Goal: Find specific page/section: Find specific page/section

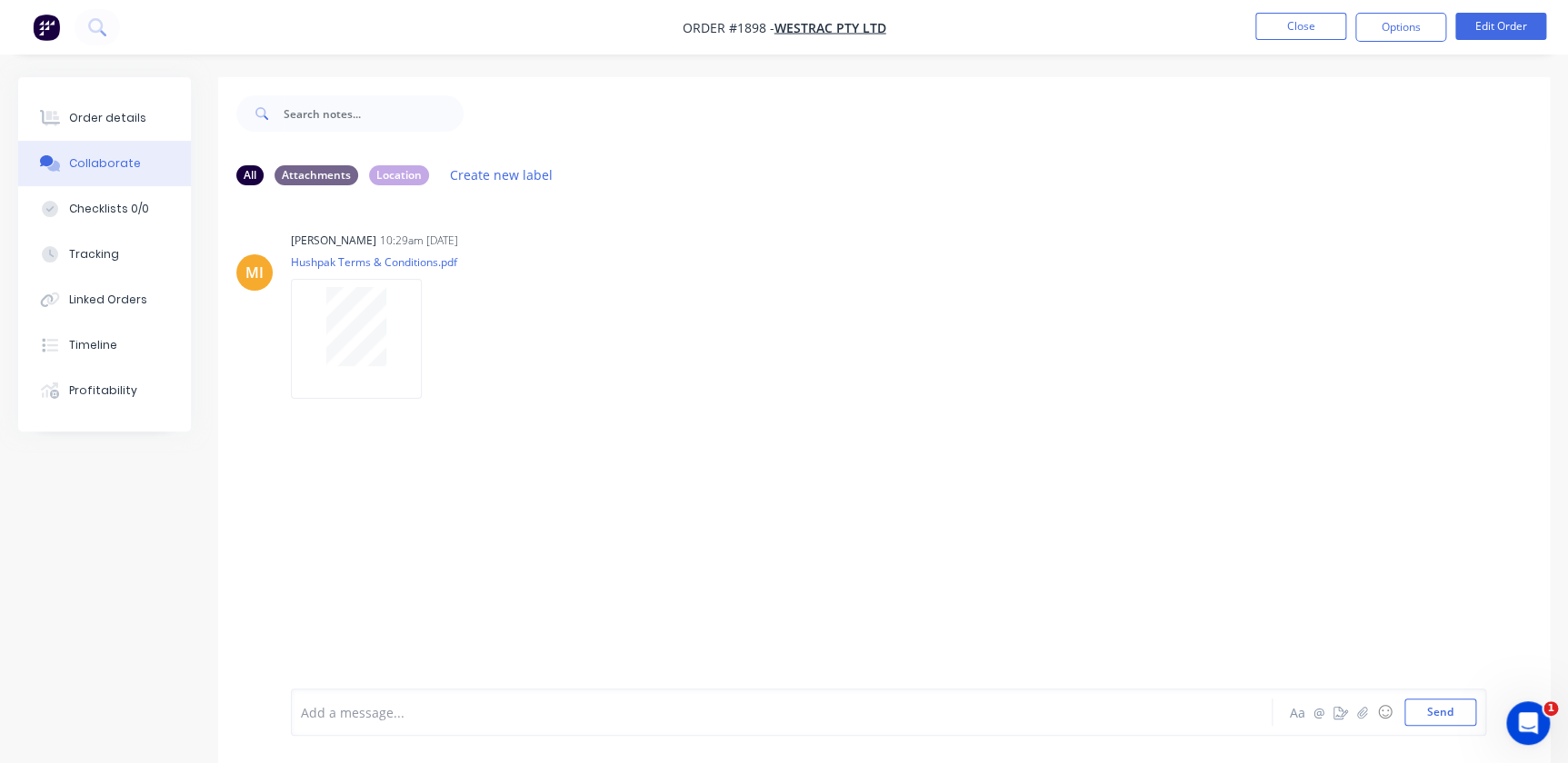
click at [1305, 41] on li "Close" at bounding box center [1300, 27] width 91 height 29
click at [1304, 37] on button "Close" at bounding box center [1300, 26] width 91 height 27
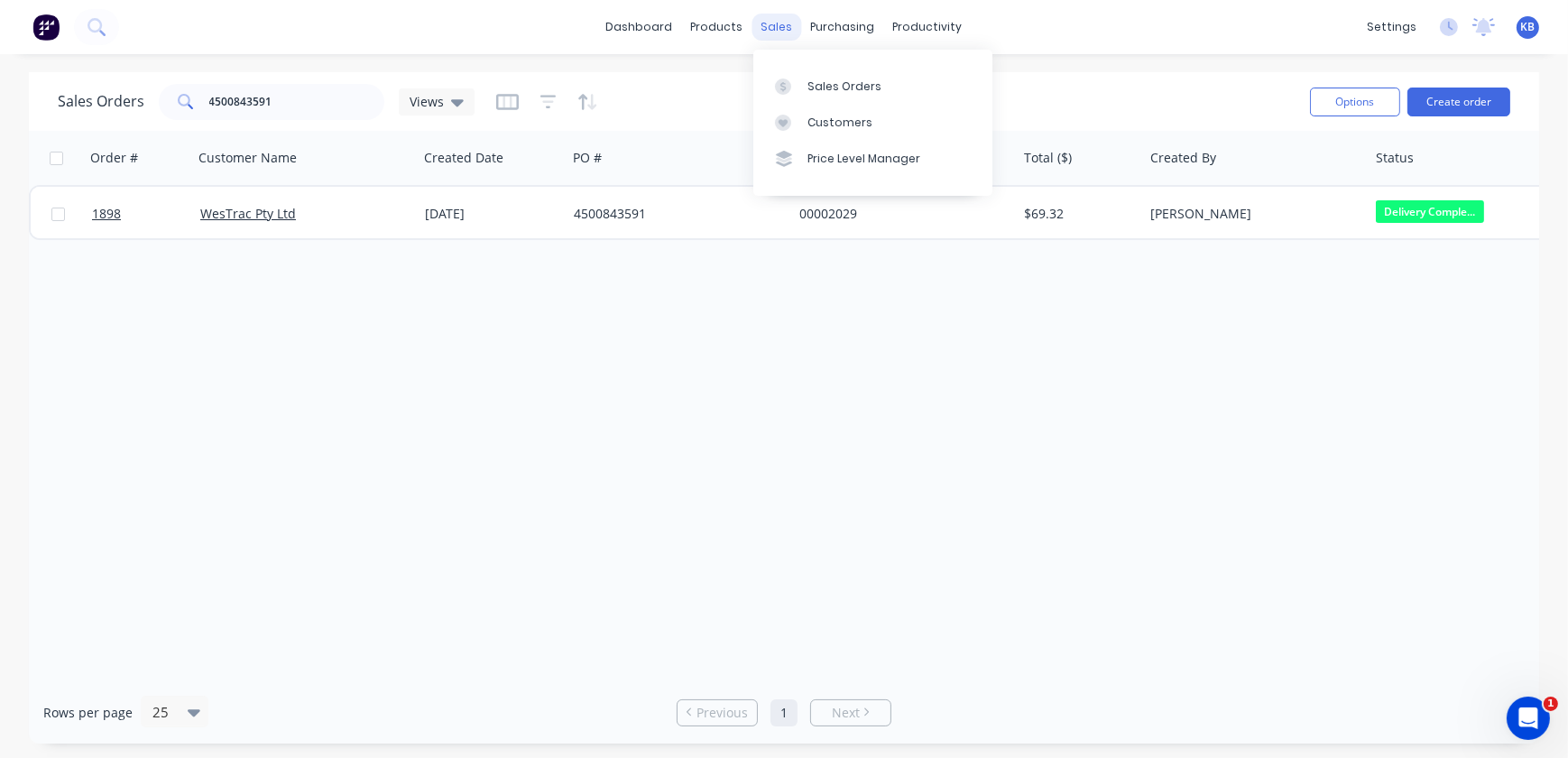
click at [796, 22] on div "sales" at bounding box center [777, 27] width 49 height 27
click at [791, 70] on link "Sales Orders" at bounding box center [872, 86] width 239 height 36
drag, startPoint x: 280, startPoint y: 95, endPoint x: -285, endPoint y: 101, distance: 565.0
click at [0, 101] on html "dashboard products sales purchasing productivity dashboard products Product Cat…" at bounding box center [784, 379] width 1568 height 758
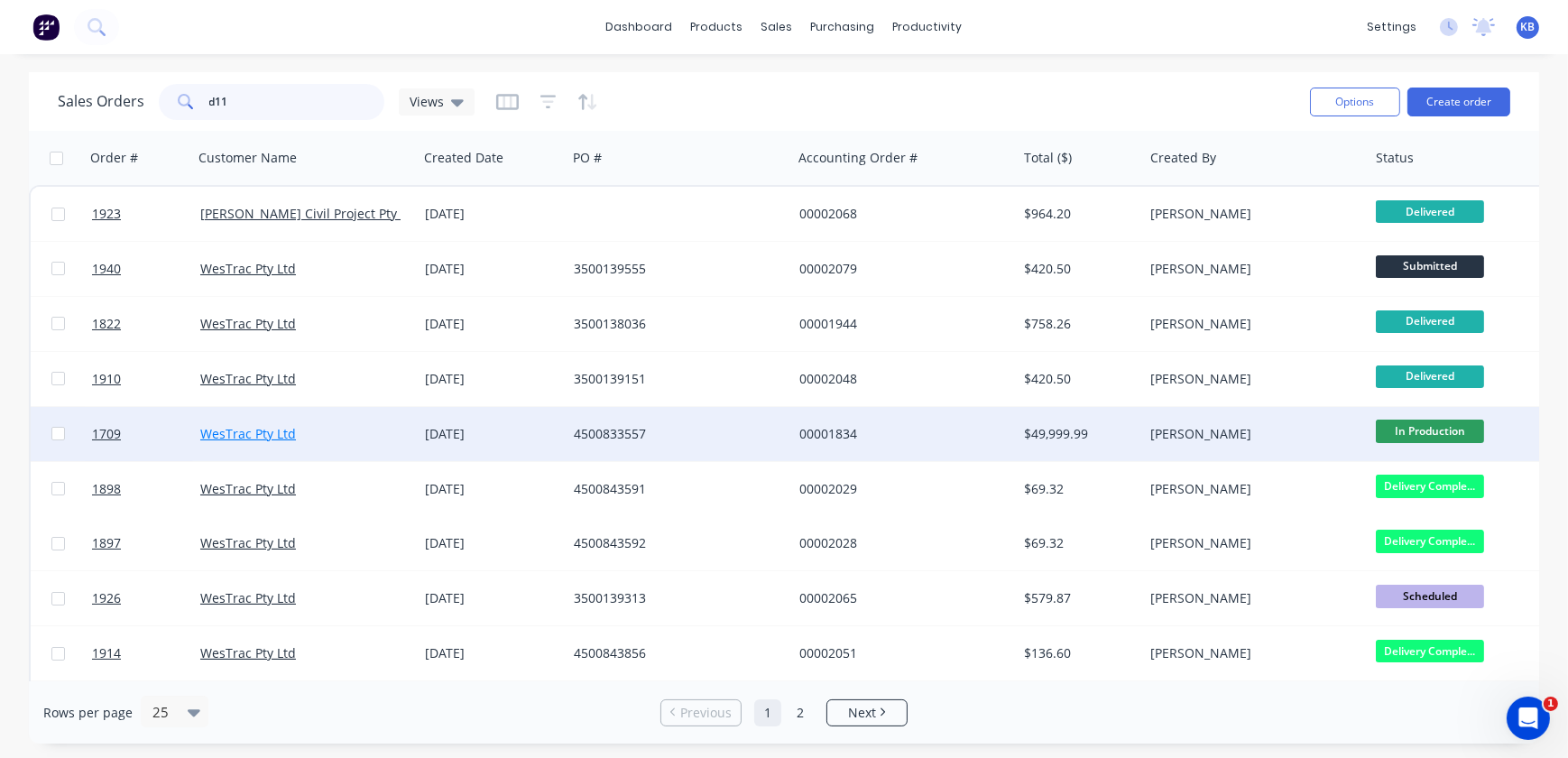
type input "d11"
click at [274, 426] on link "WesTrac Pty Ltd" at bounding box center [248, 433] width 96 height 17
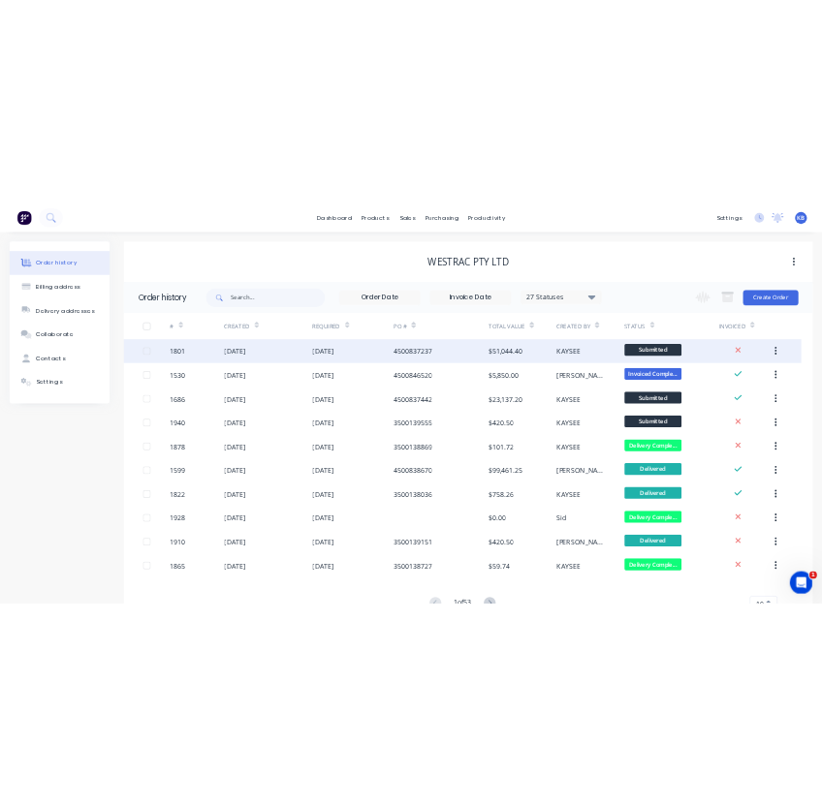
scroll to position [76, 0]
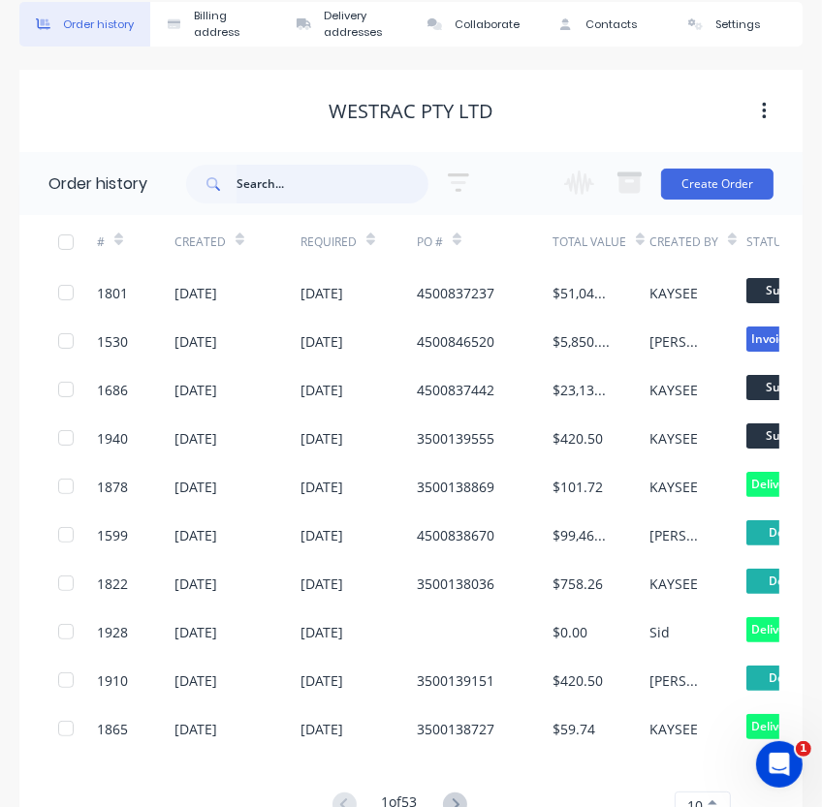
drag, startPoint x: 389, startPoint y: 171, endPoint x: 374, endPoint y: 172, distance: 14.6
click at [374, 172] on input "text" at bounding box center [332, 184] width 192 height 39
type input "1709"
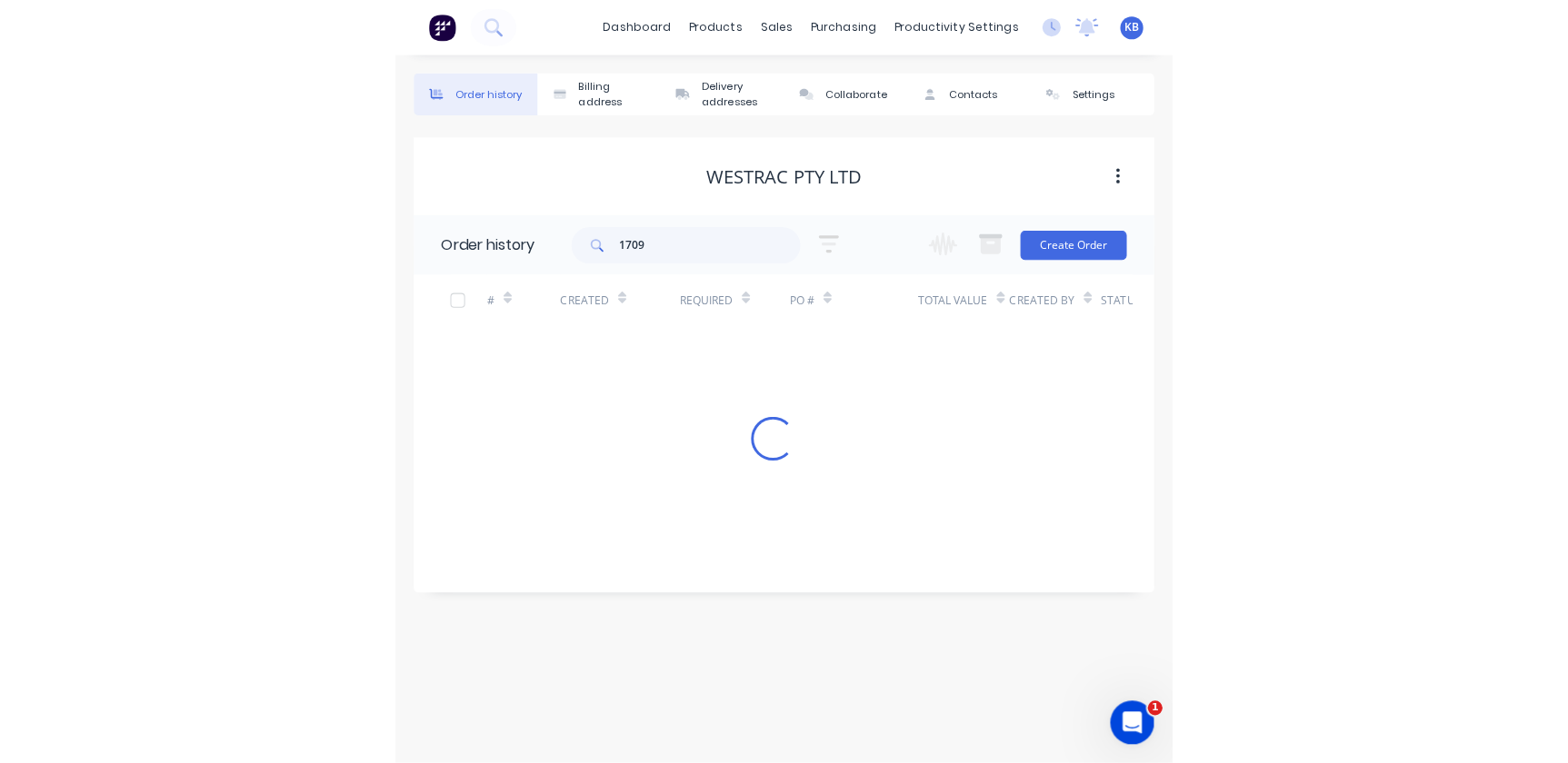
scroll to position [0, 0]
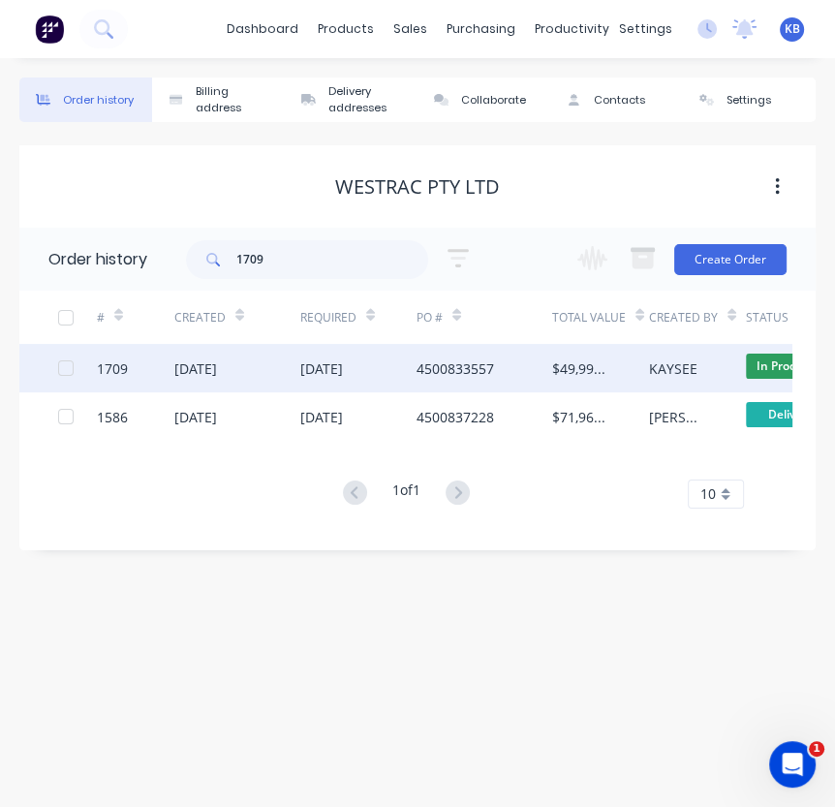
click at [136, 366] on div "1709" at bounding box center [136, 368] width 78 height 48
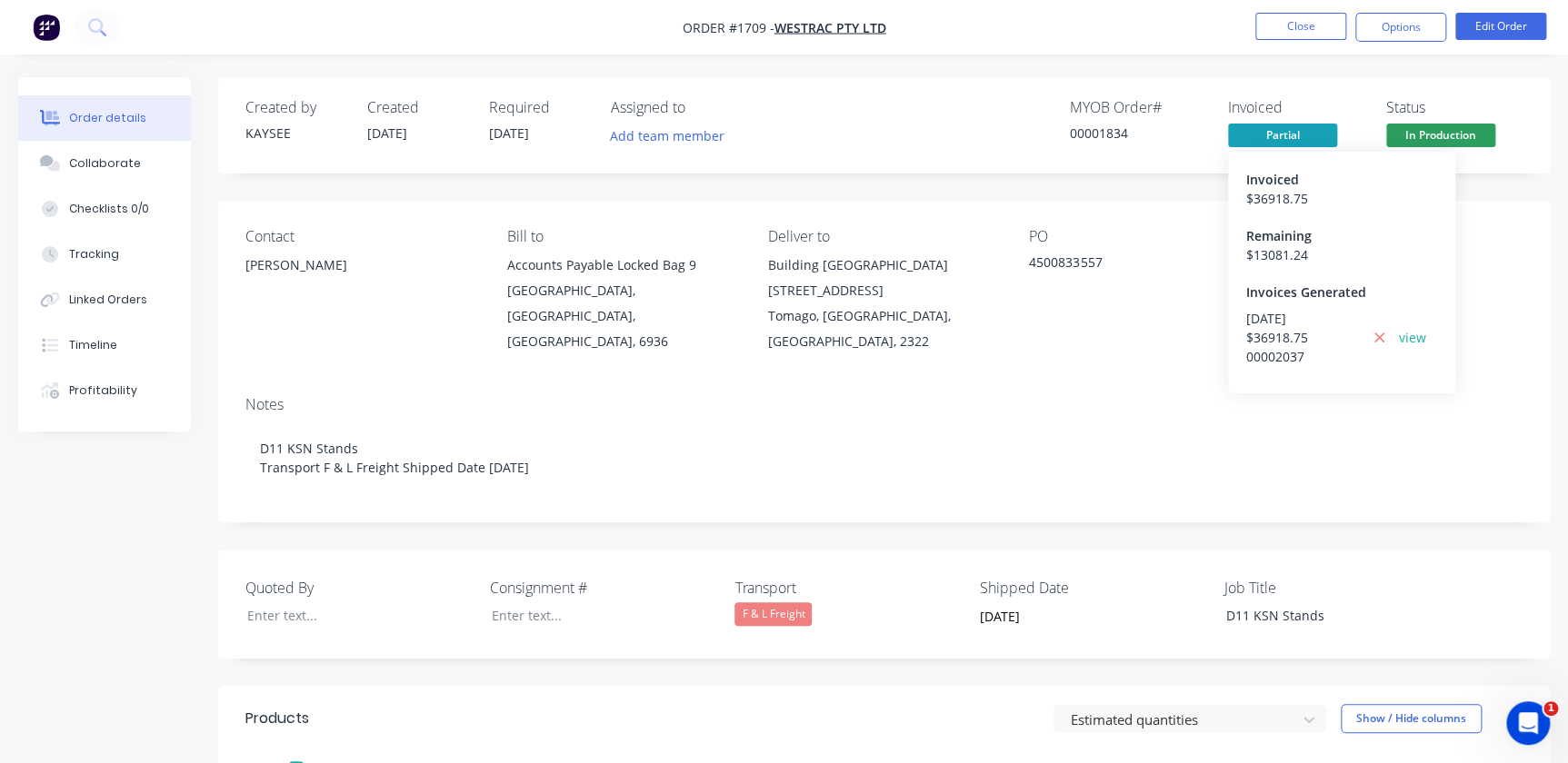
scroll to position [330, 0]
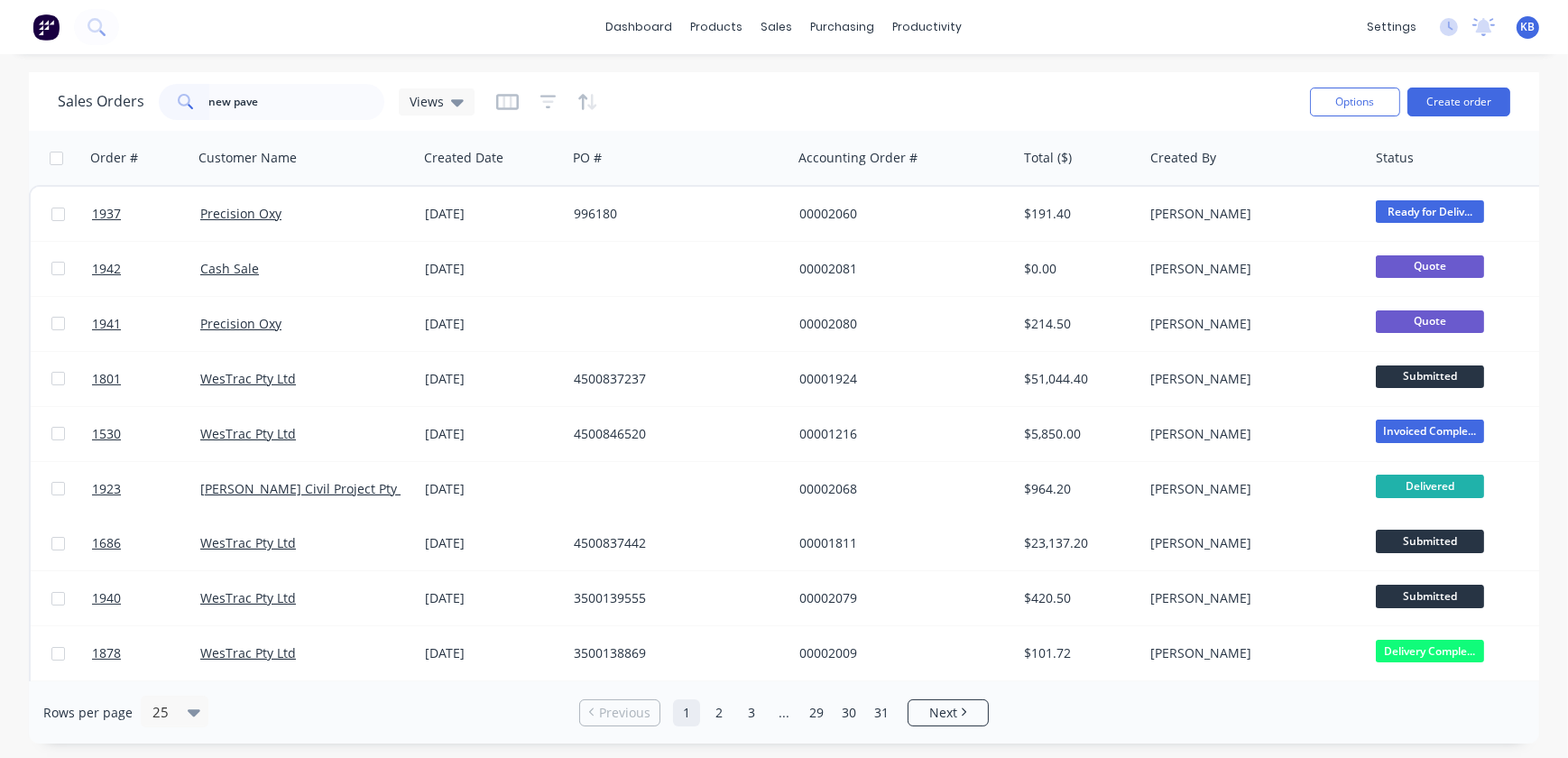
type input "new pave"
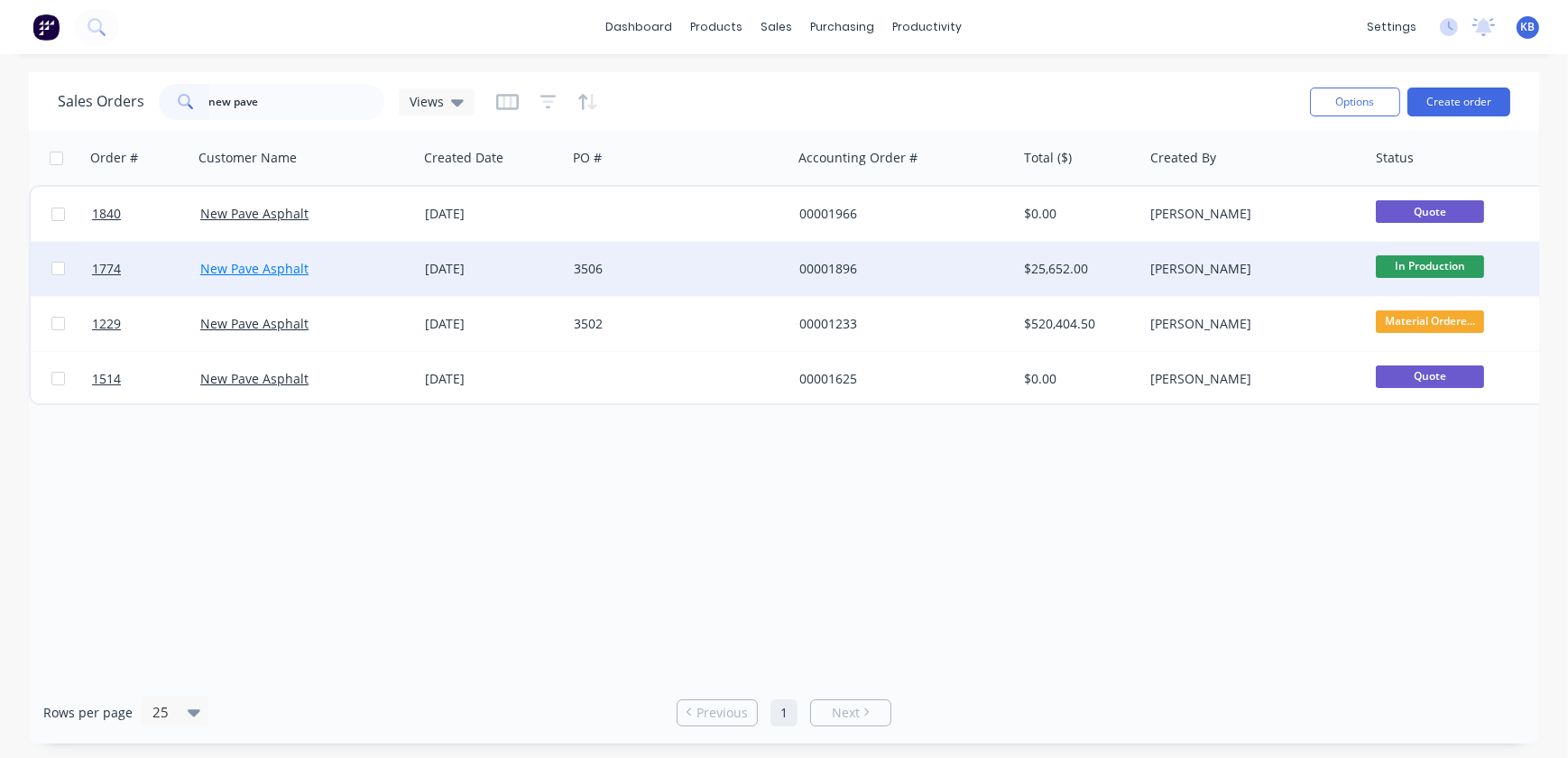
click at [232, 271] on link "New Pave Asphalt" at bounding box center [254, 268] width 108 height 17
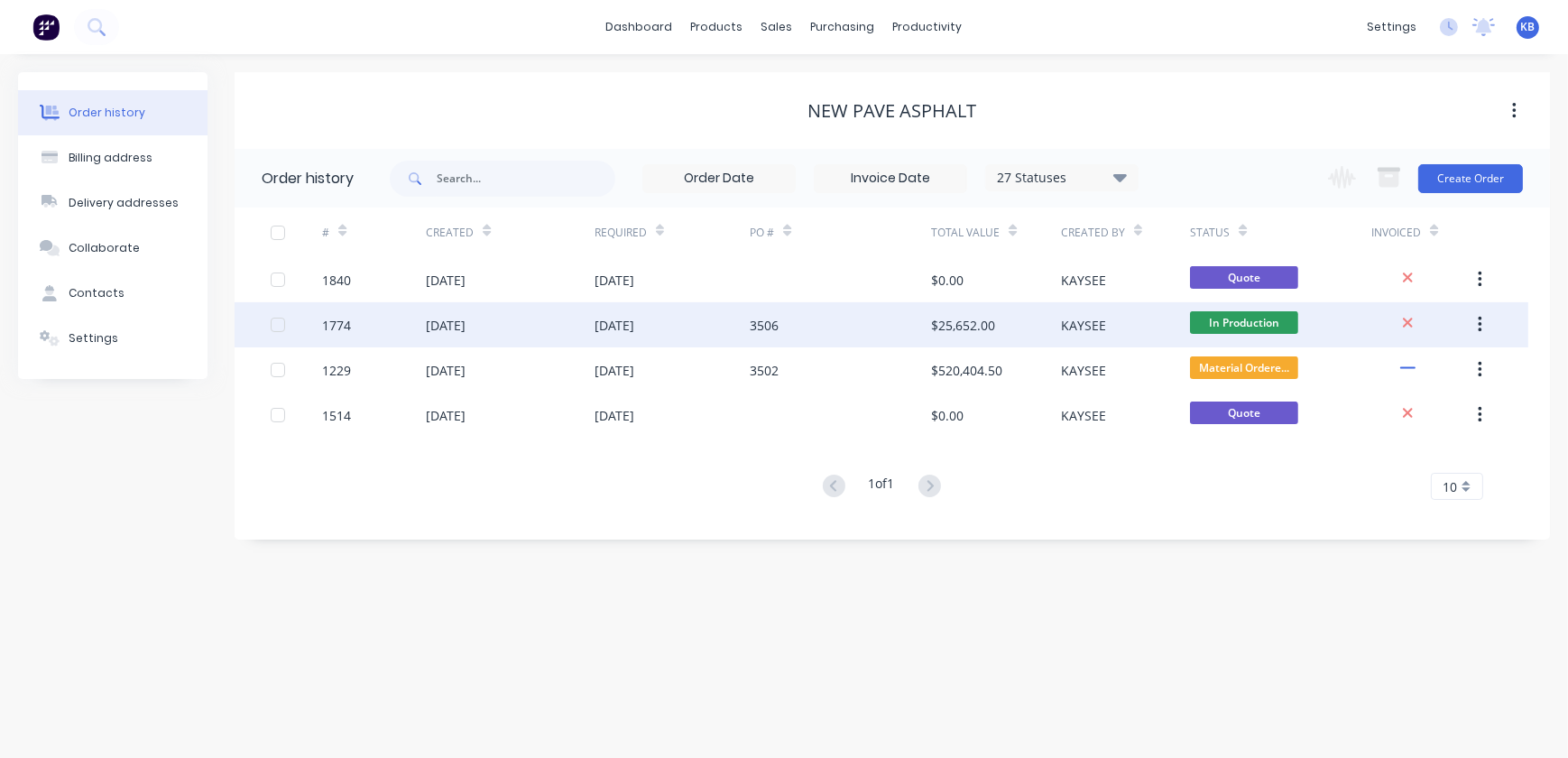
click at [317, 319] on div at bounding box center [296, 325] width 51 height 45
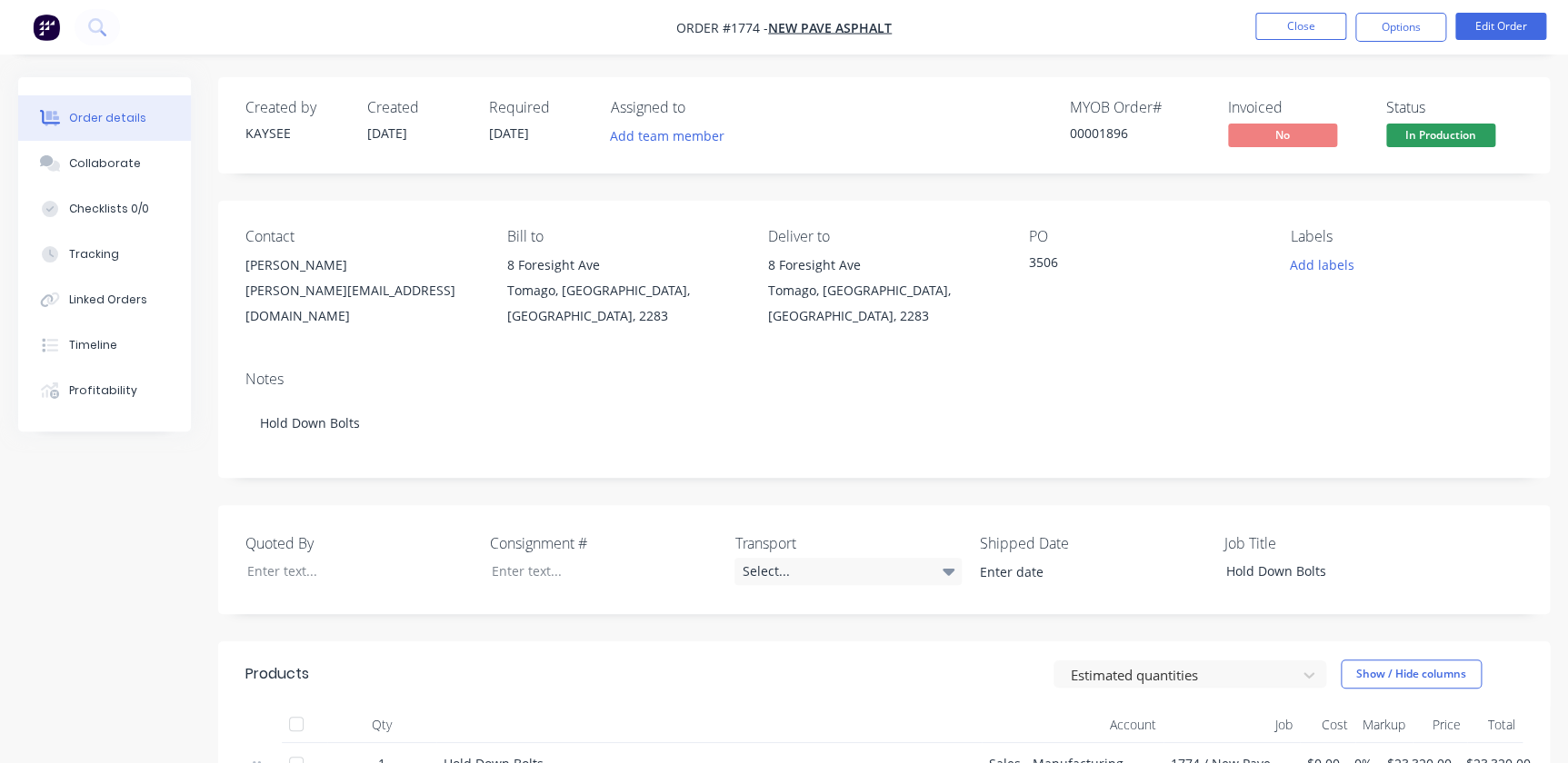
click at [324, 274] on div "[PERSON_NAME]" at bounding box center [361, 264] width 232 height 25
click at [318, 291] on div "[PERSON_NAME][EMAIL_ADDRESS][DOMAIN_NAME]" at bounding box center [361, 304] width 232 height 51
